Goal: Feedback & Contribution: Contribute content

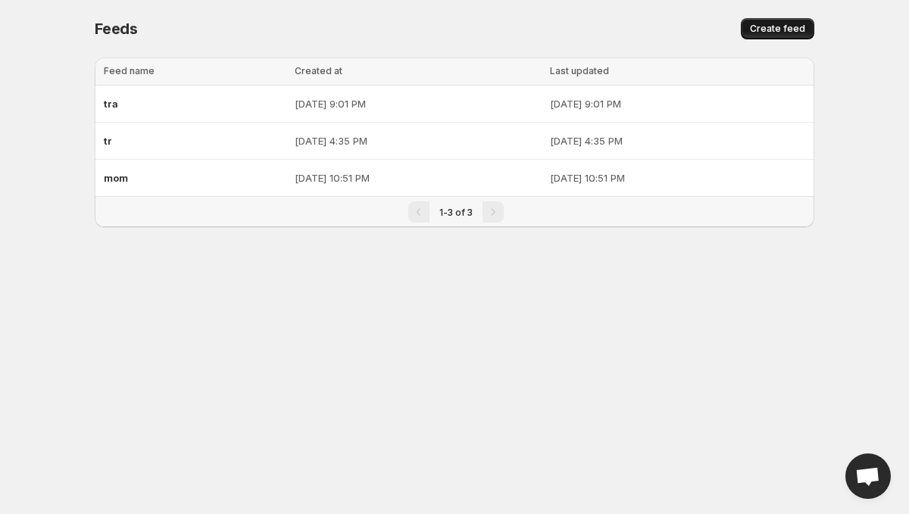
click at [792, 31] on span "Create feed" at bounding box center [777, 29] width 55 height 12
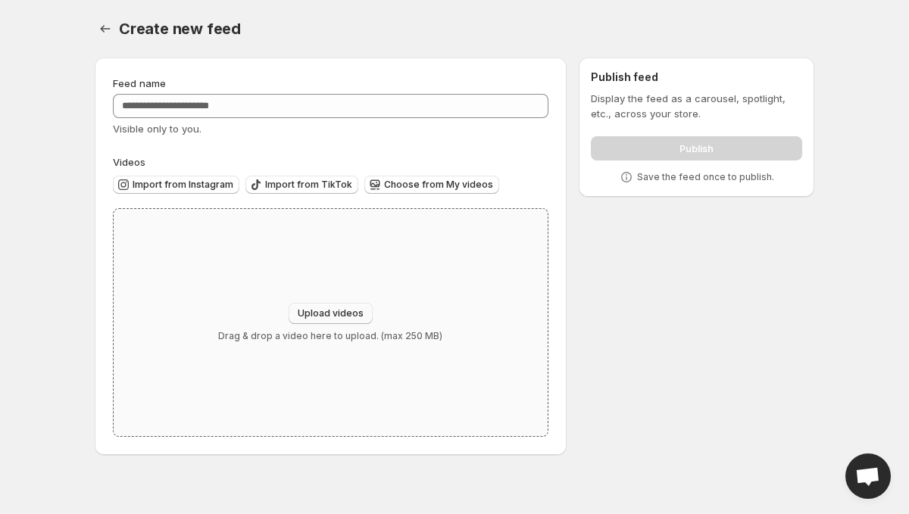
click at [344, 315] on span "Upload videos" at bounding box center [331, 313] width 66 height 12
click at [329, 311] on span "Upload videos" at bounding box center [331, 313] width 66 height 12
type input "**********"
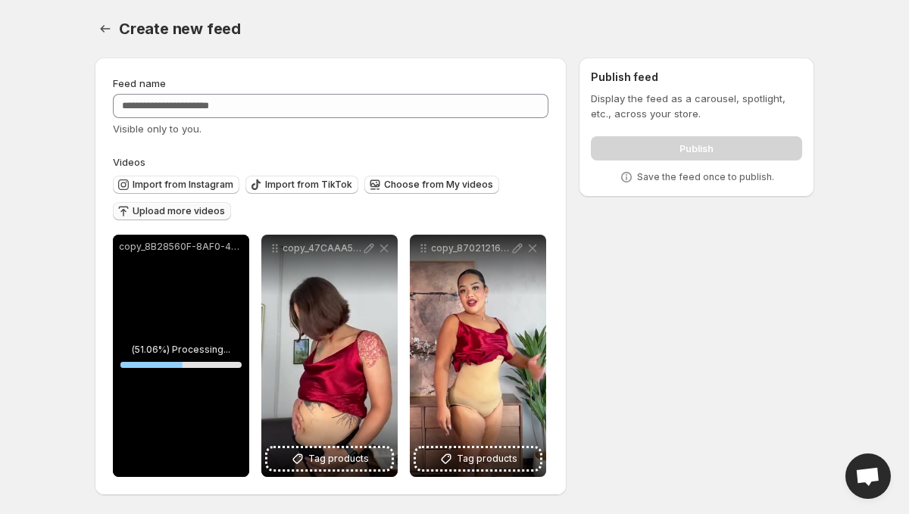
click at [183, 208] on span "Upload more videos" at bounding box center [179, 211] width 92 height 12
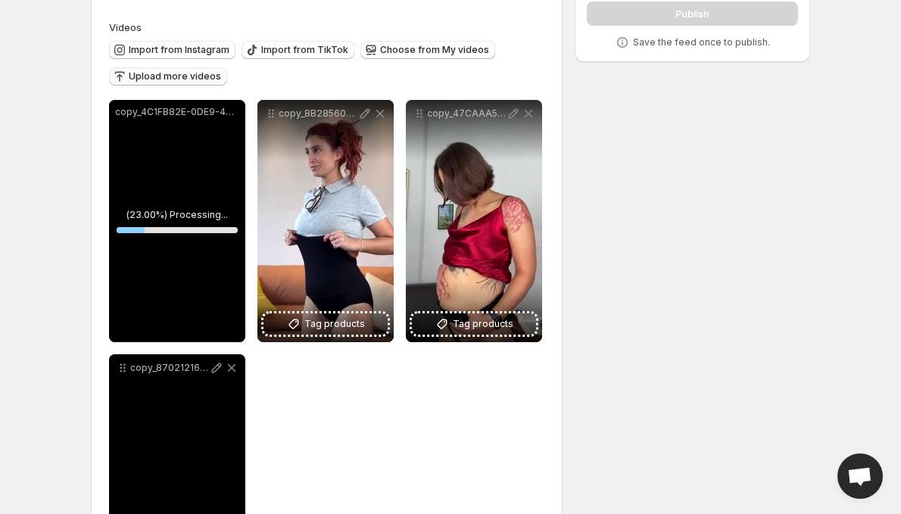
scroll to position [78, 0]
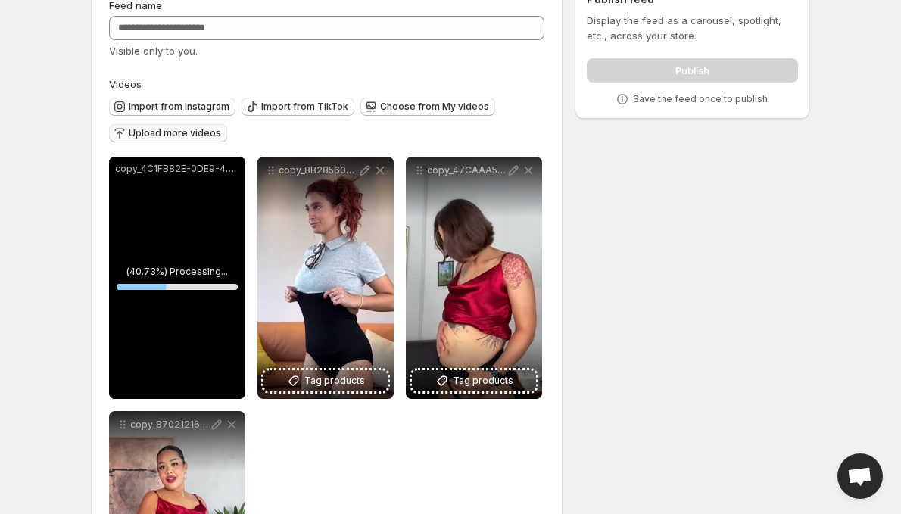
click at [187, 137] on span "Upload more videos" at bounding box center [175, 133] width 92 height 12
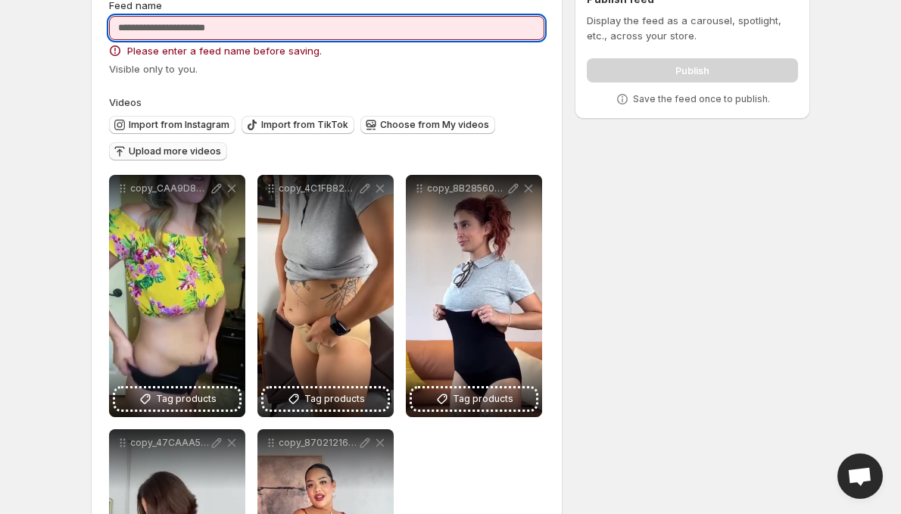
click at [242, 28] on input "Feed name" at bounding box center [326, 28] width 435 height 24
type input "**"
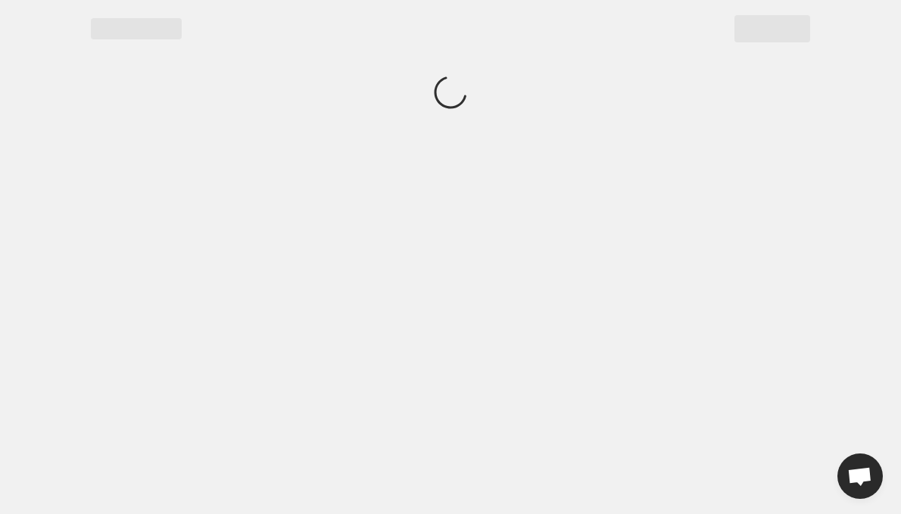
scroll to position [0, 0]
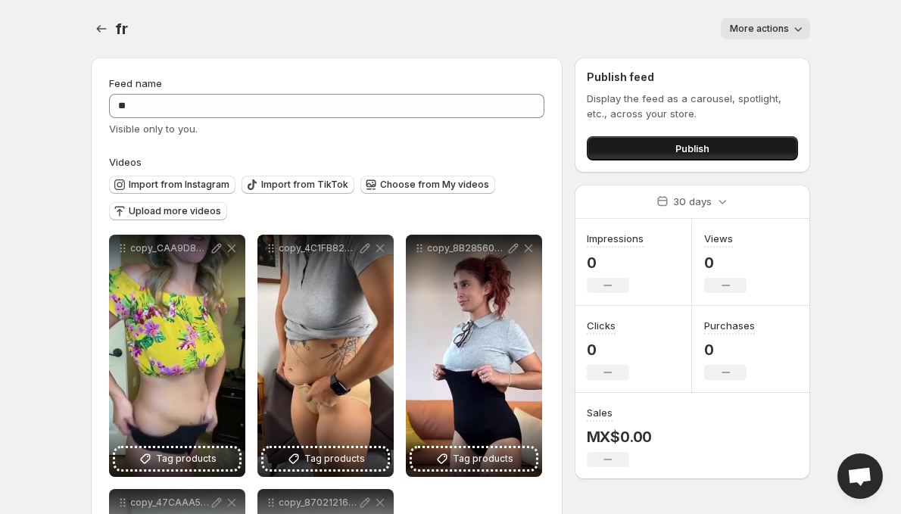
click at [669, 146] on button "Publish" at bounding box center [692, 148] width 211 height 24
